Goal: Task Accomplishment & Management: Complete application form

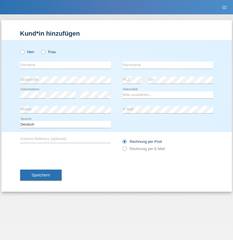
radio input "true"
click at [65, 65] on input "text" at bounding box center [65, 65] width 91 height 7
type input "Adela"
click at [167, 65] on input "text" at bounding box center [167, 65] width 91 height 7
type input "Kothleitner"
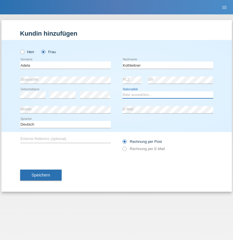
select select "CH"
radio input "true"
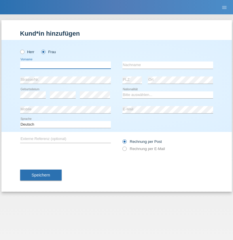
click at [65, 65] on input "text" at bounding box center [65, 65] width 91 height 7
type input "[PERSON_NAME] [PERSON_NAME]"
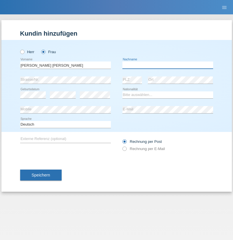
click at [167, 65] on input "text" at bounding box center [167, 65] width 91 height 7
type input "[PERSON_NAME]"
select select "CH"
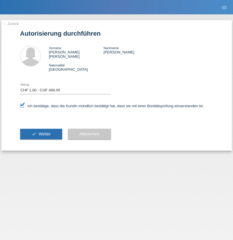
select select "1"
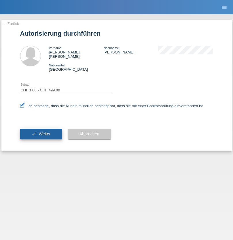
click at [41, 132] on span "Weiter" at bounding box center [45, 134] width 12 height 5
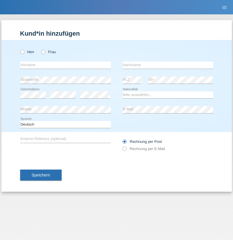
radio input "true"
click at [65, 65] on input "text" at bounding box center [65, 65] width 91 height 7
type input "[PERSON_NAME]"
click at [167, 65] on input "text" at bounding box center [167, 65] width 91 height 7
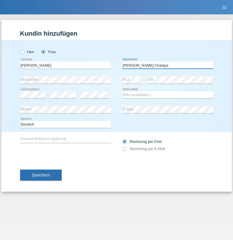
type input "Pinho Chalaça"
select select "PT"
select select "C"
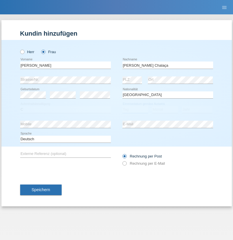
select select "01"
select select "11"
select select "2021"
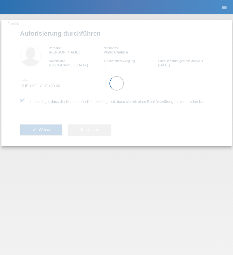
select select "1"
